Goal: Transaction & Acquisition: Purchase product/service

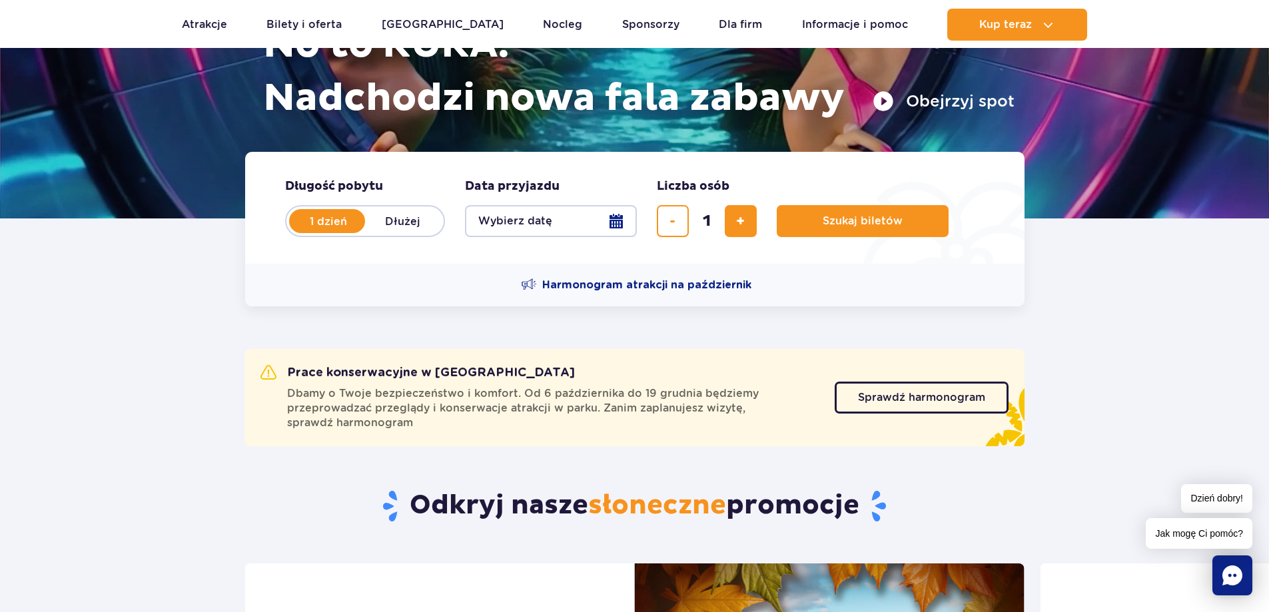
click at [613, 221] on button "Wybierz datę" at bounding box center [551, 221] width 172 height 32
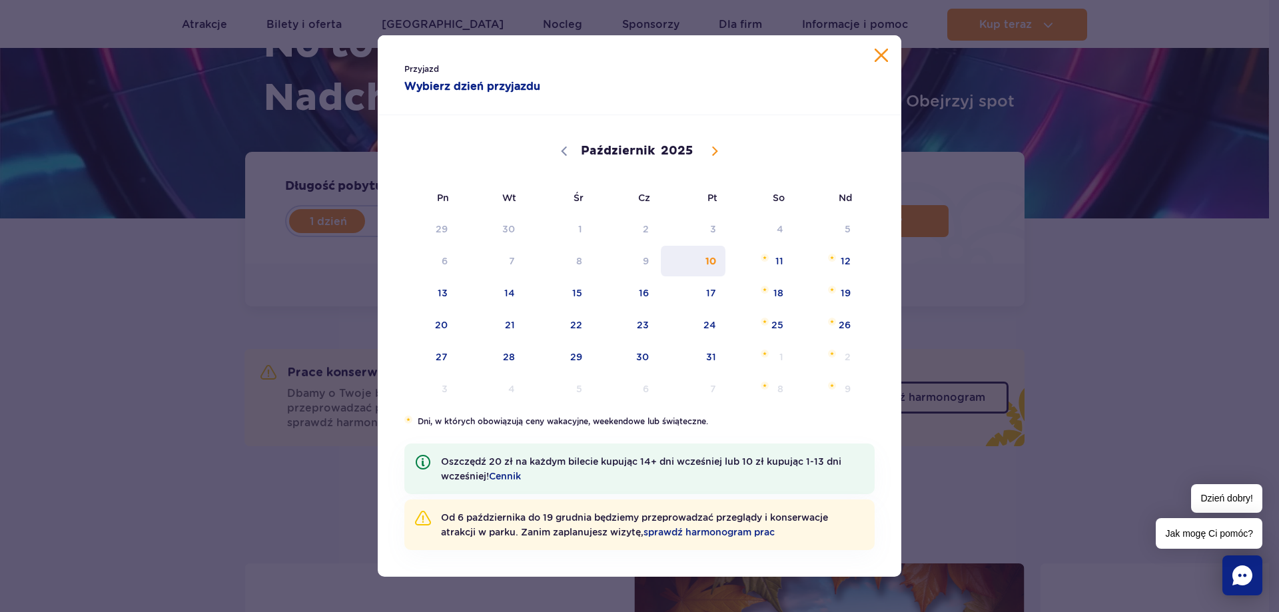
click at [704, 269] on span "10" at bounding box center [693, 261] width 67 height 31
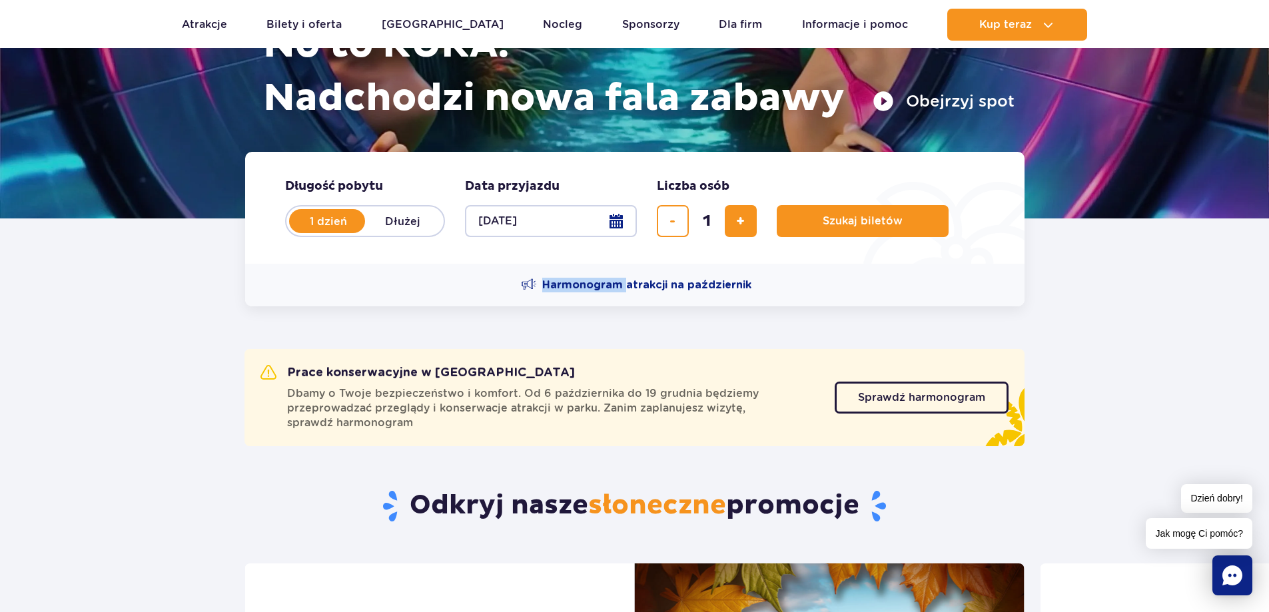
click at [704, 269] on div "Harmonogram atrakcji na październik" at bounding box center [635, 285] width 780 height 43
click at [750, 223] on button "dodaj bilet" at bounding box center [741, 221] width 32 height 32
type input "3"
click at [863, 224] on span "Szukaj biletów" at bounding box center [858, 221] width 80 height 12
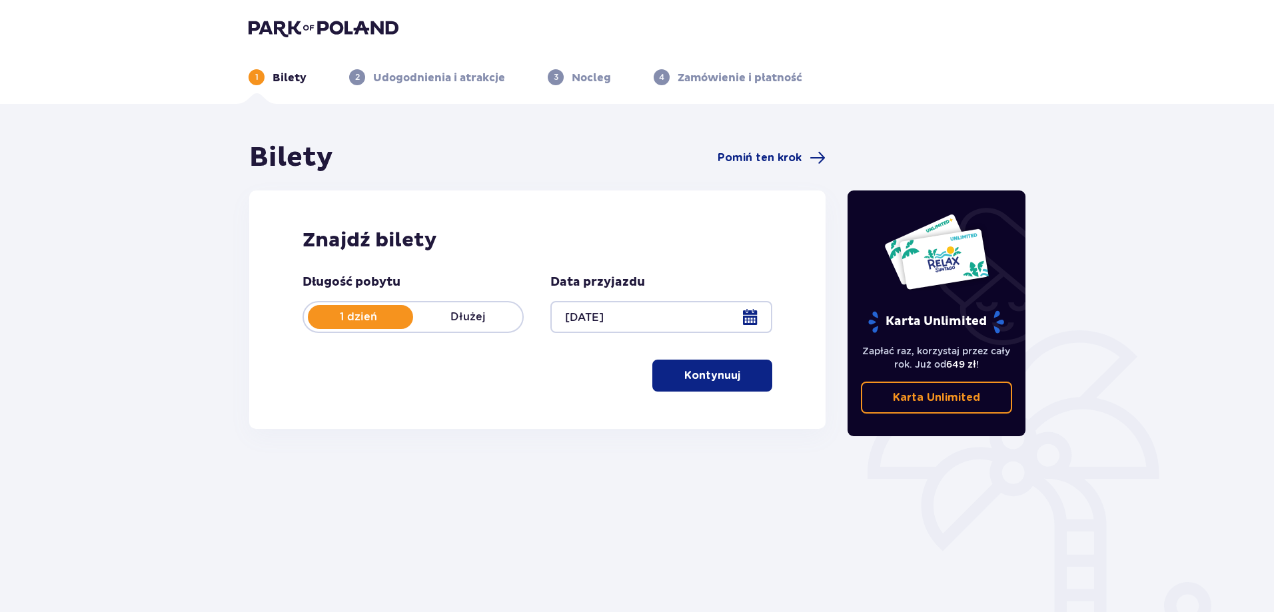
click at [728, 378] on p "Kontynuuj" at bounding box center [712, 375] width 56 height 15
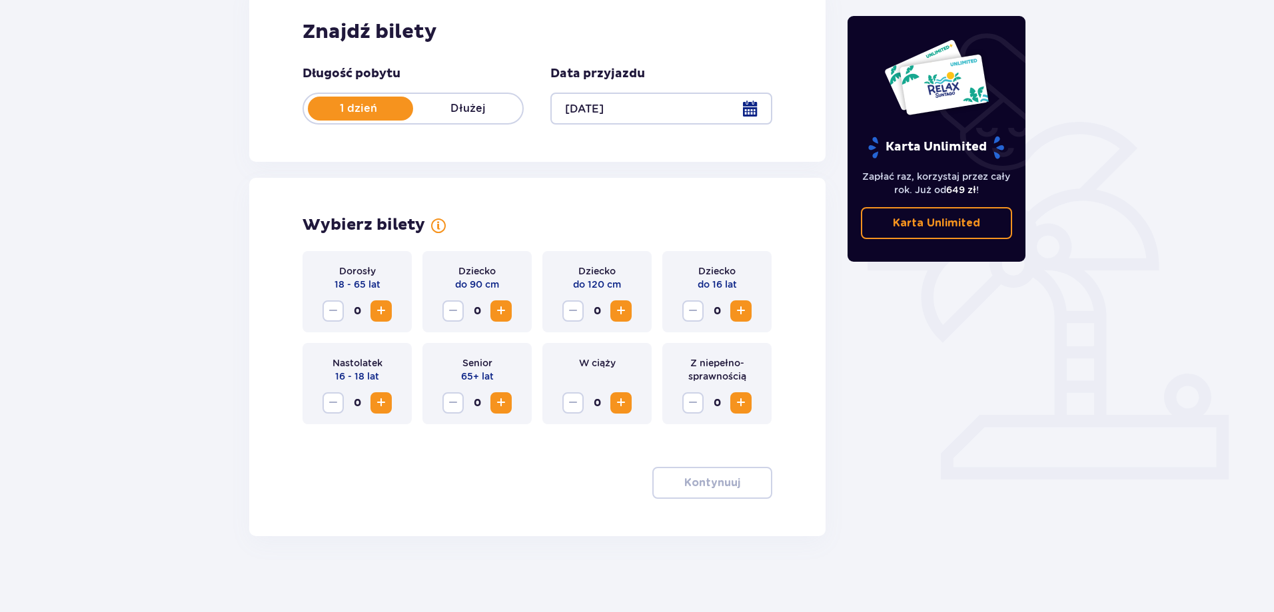
scroll to position [213, 0]
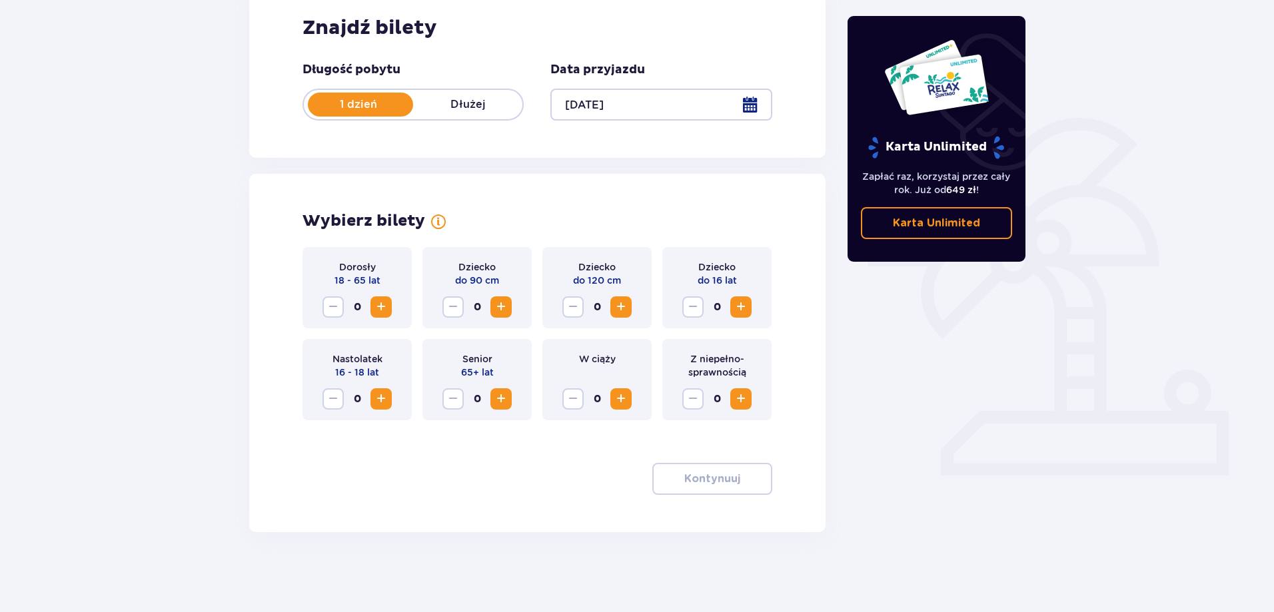
click at [376, 305] on span "Zwiększ" at bounding box center [381, 307] width 16 height 16
click at [716, 476] on p "Kontynuuj" at bounding box center [712, 479] width 56 height 15
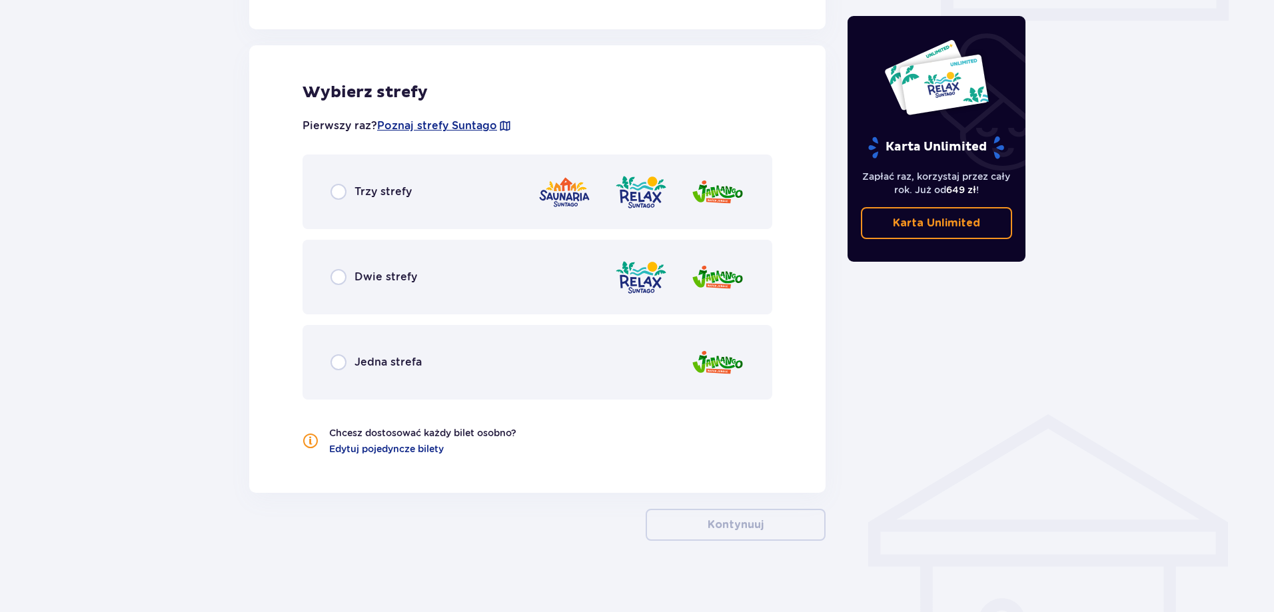
scroll to position [676, 0]
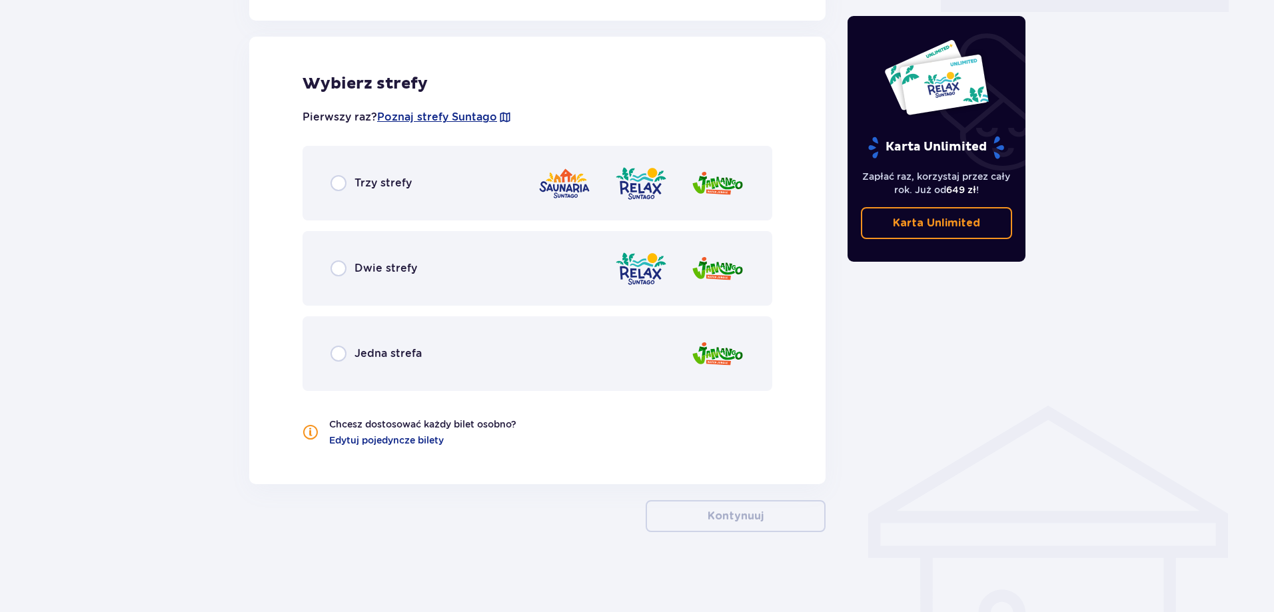
click at [340, 185] on input "radio" at bounding box center [338, 183] width 16 height 16
radio input "true"
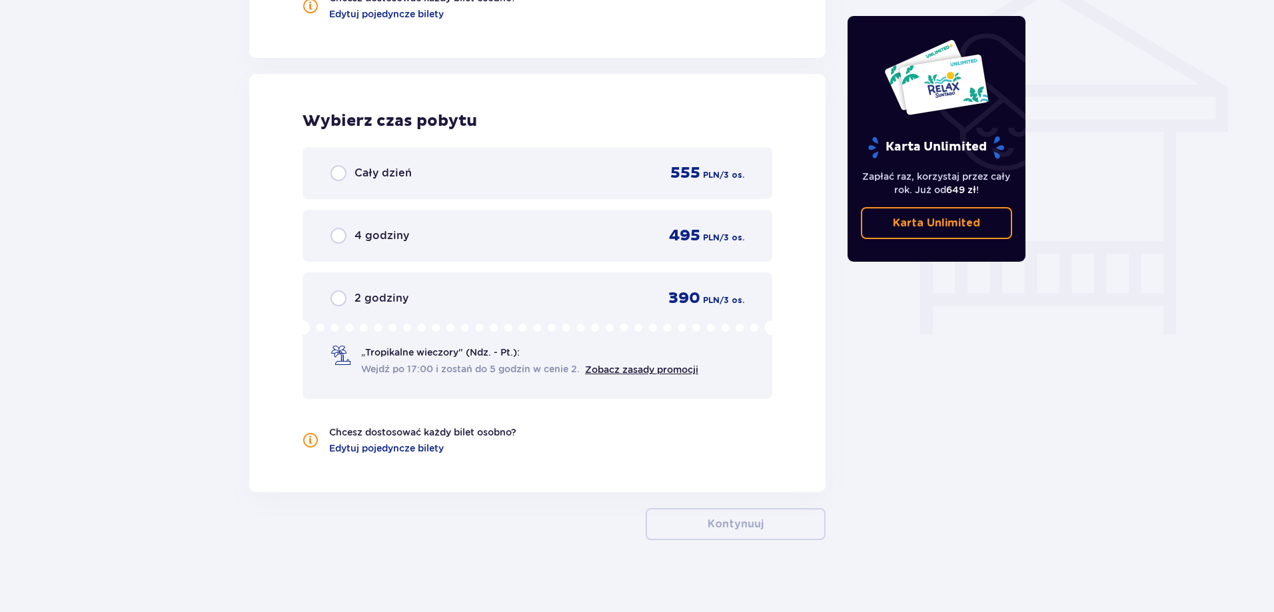
scroll to position [1111, 0]
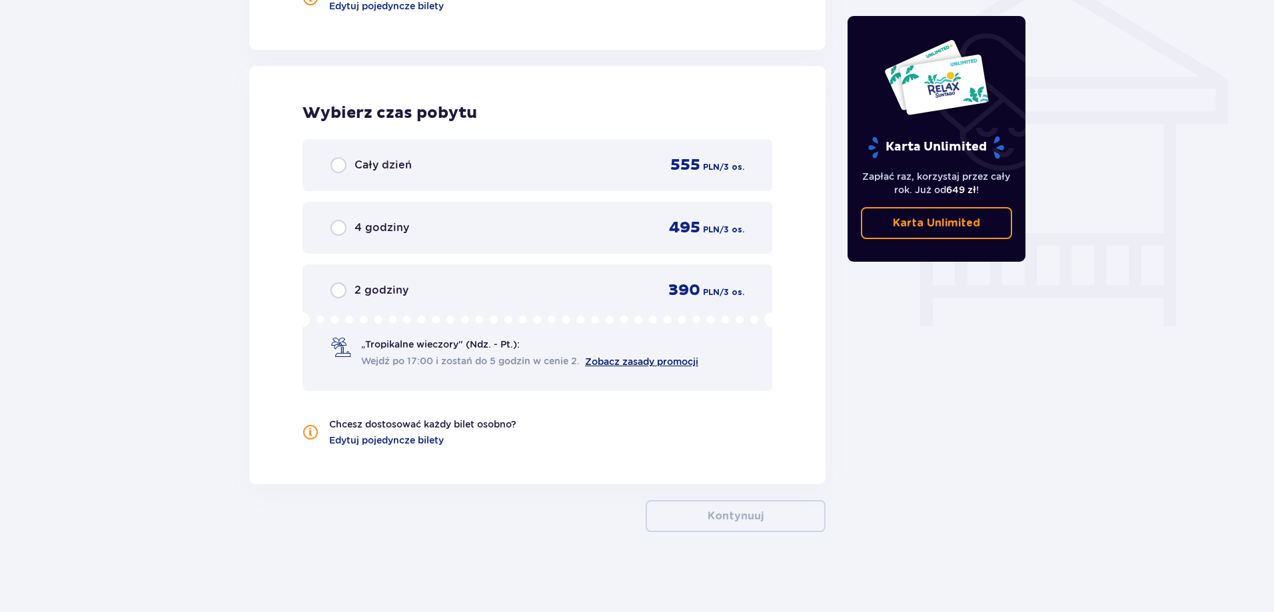
click at [626, 360] on link "Zobacz zasady promocji" at bounding box center [641, 361] width 113 height 11
click at [444, 350] on span "„Tropikalne wieczory" (Ndz. - Pt.):" at bounding box center [440, 344] width 159 height 13
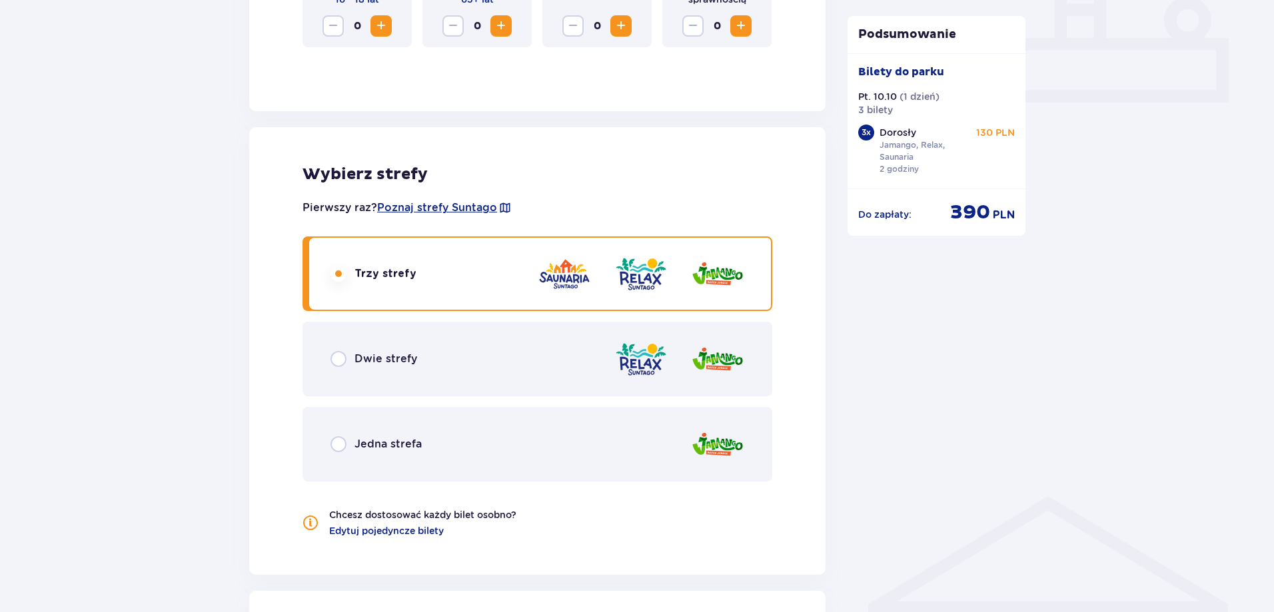
scroll to position [253, 0]
